Goal: Check status

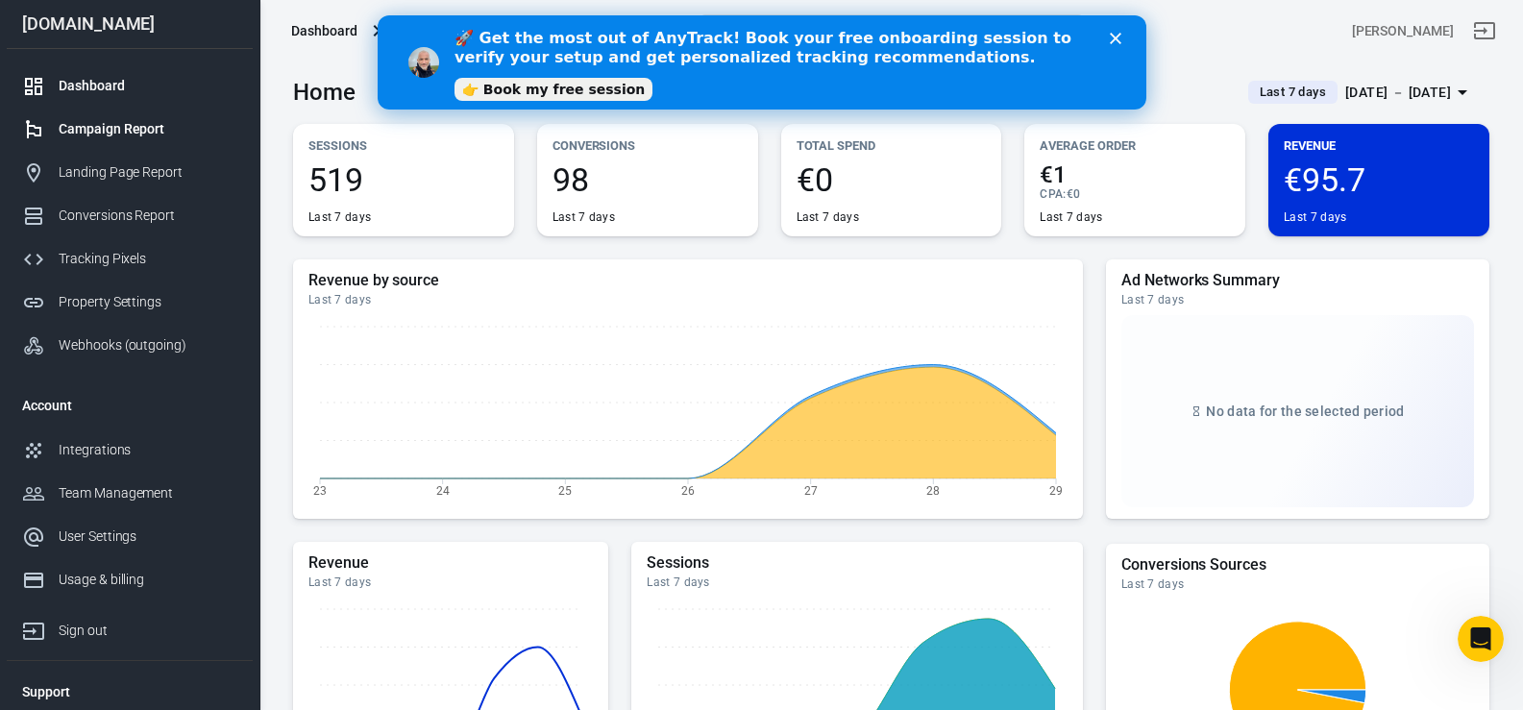
click at [84, 135] on div "Campaign Report" at bounding box center [148, 129] width 179 height 20
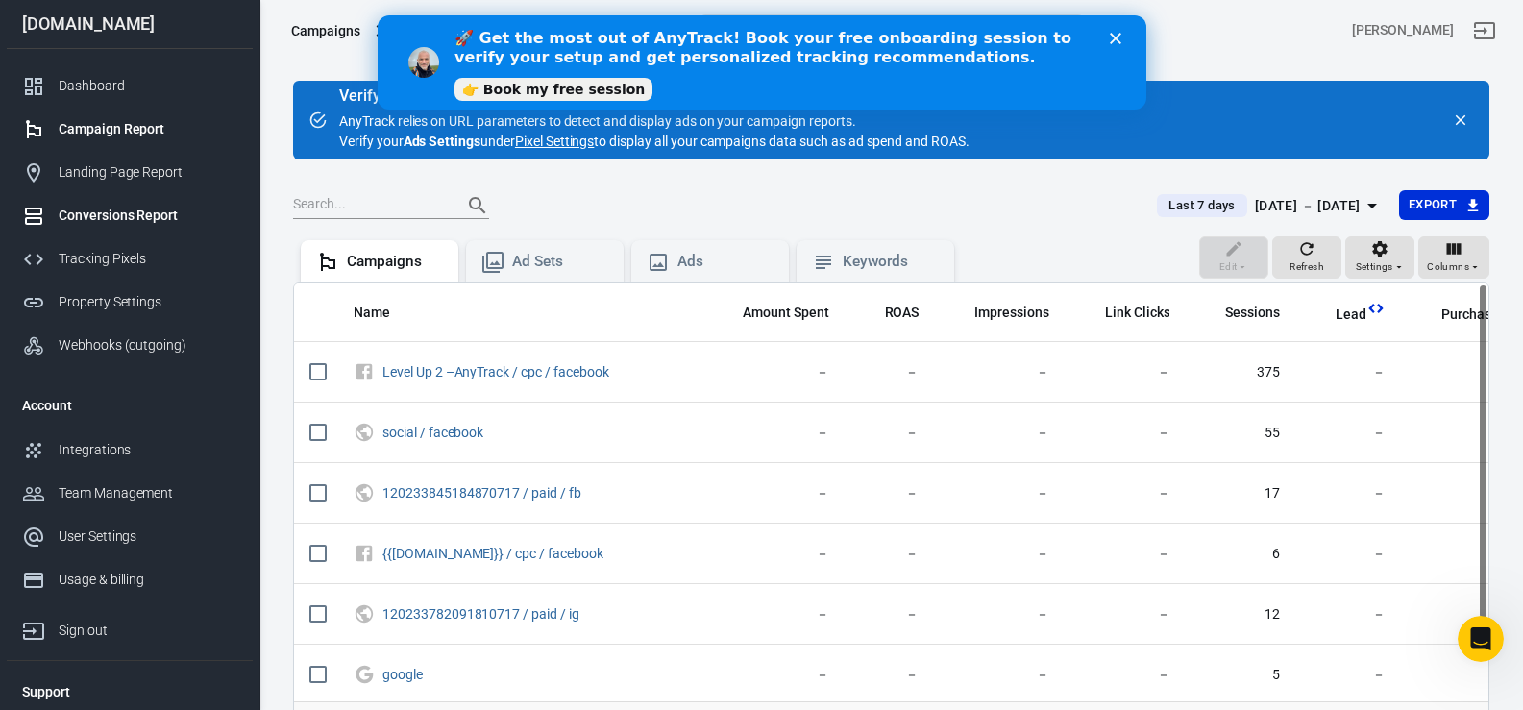
click at [70, 214] on div "Conversions Report" at bounding box center [148, 216] width 179 height 20
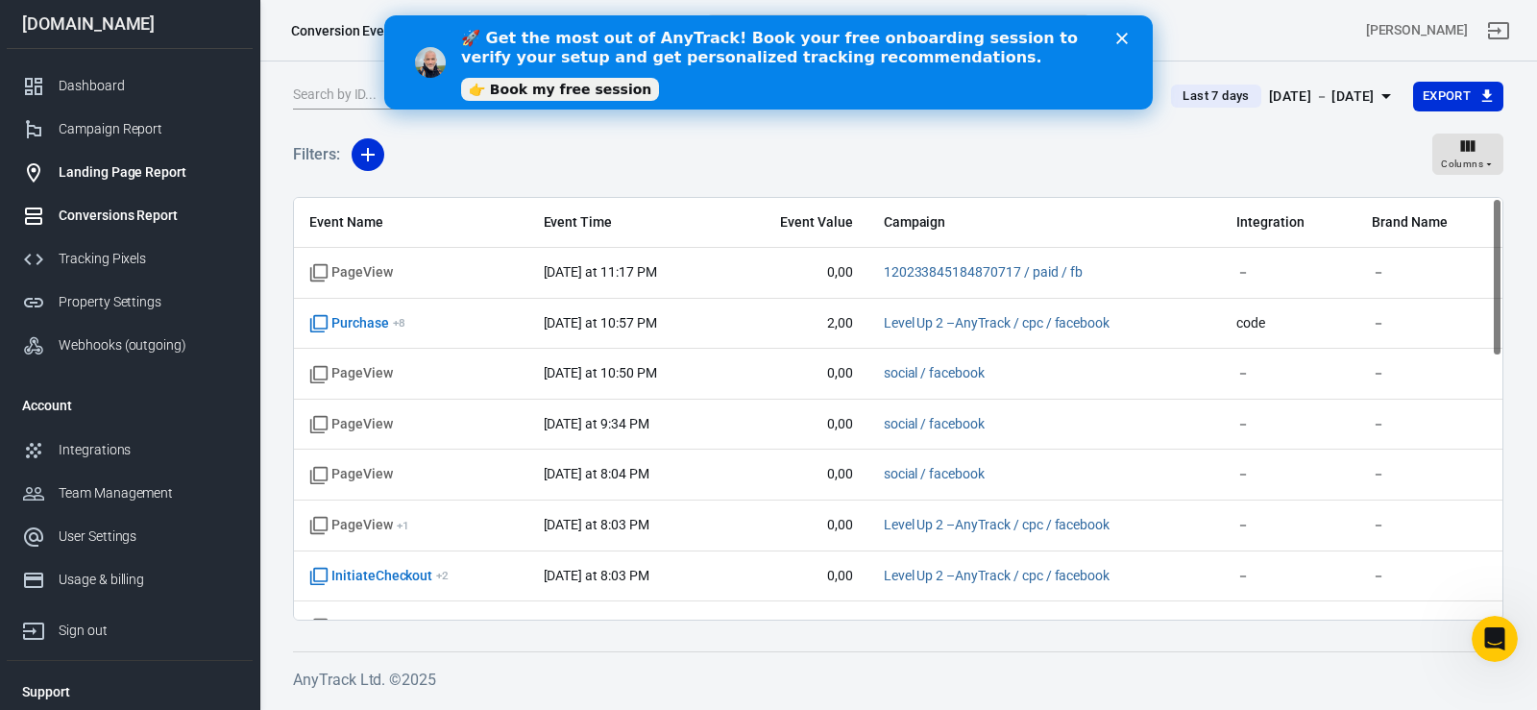
click at [118, 169] on div "Landing Page Report" at bounding box center [148, 172] width 179 height 20
